Goal: Navigation & Orientation: Go to known website

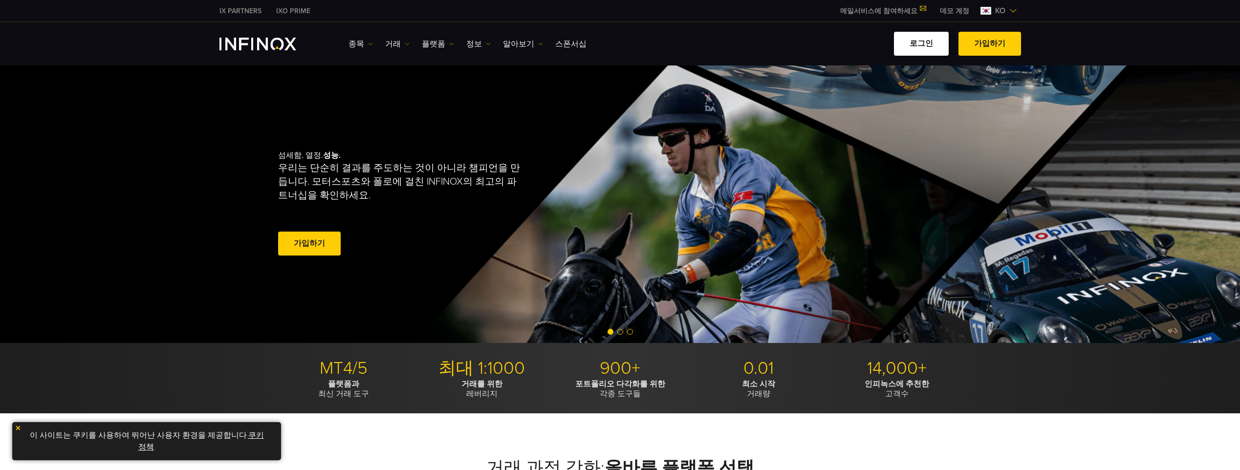
click at [930, 45] on link "로그인" at bounding box center [921, 44] width 55 height 24
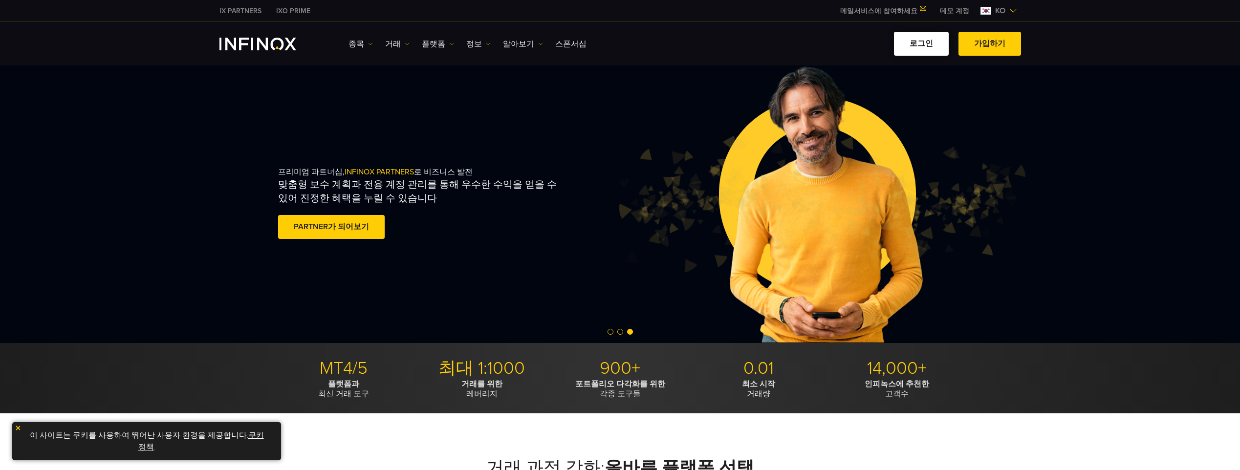
click at [926, 41] on link "로그인" at bounding box center [921, 44] width 55 height 24
